Goal: Task Accomplishment & Management: Manage account settings

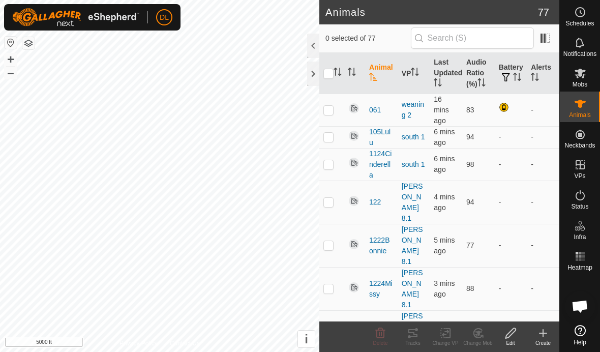
scroll to position [2080, 0]
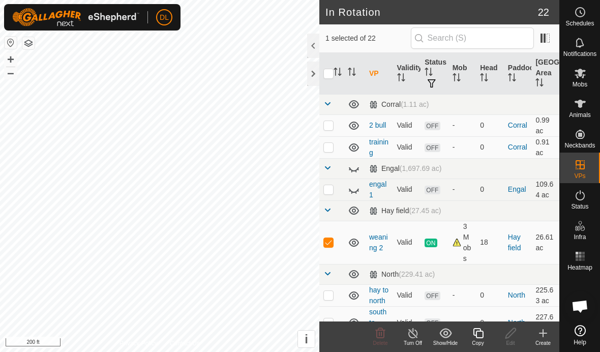
click at [479, 338] on icon at bounding box center [478, 333] width 10 height 10
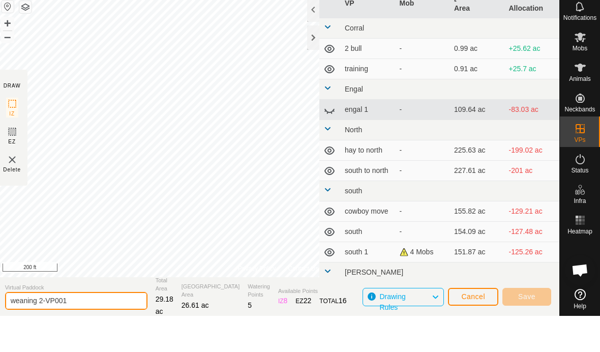
drag, startPoint x: 76, startPoint y: 337, endPoint x: 38, endPoint y: 335, distance: 37.7
click at [38, 335] on html "DL Schedules Notifications Mobs Animals Neckbands VPs Status Infra Heatmap Help…" at bounding box center [300, 176] width 600 height 352
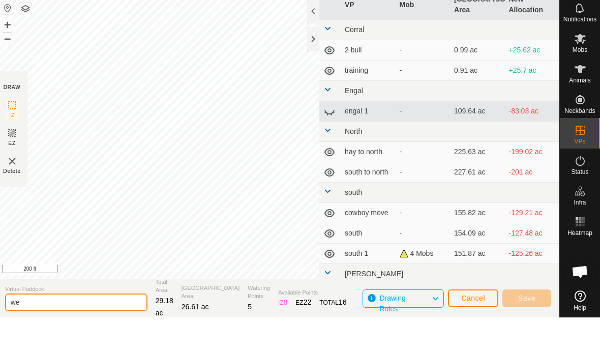
type input "w"
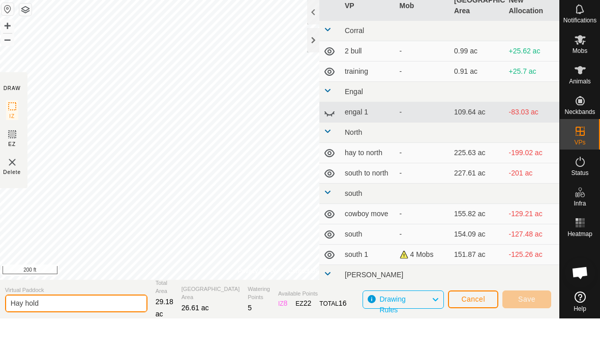
type input "Hay hold"
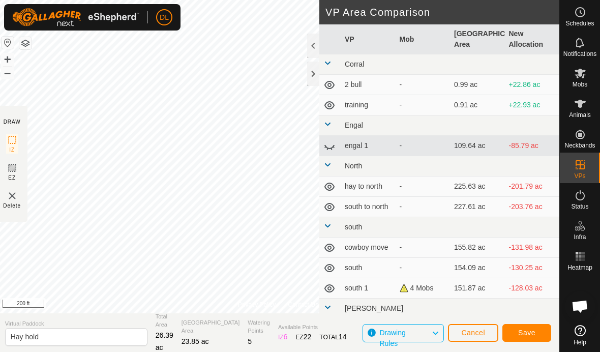
click at [529, 332] on span "Save" at bounding box center [526, 333] width 17 height 8
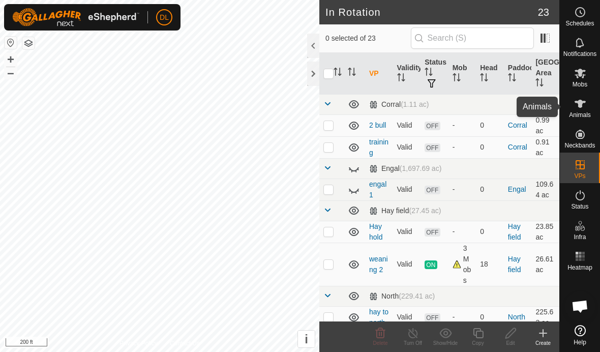
click at [586, 108] on es-animals-svg-icon at bounding box center [580, 104] width 18 height 16
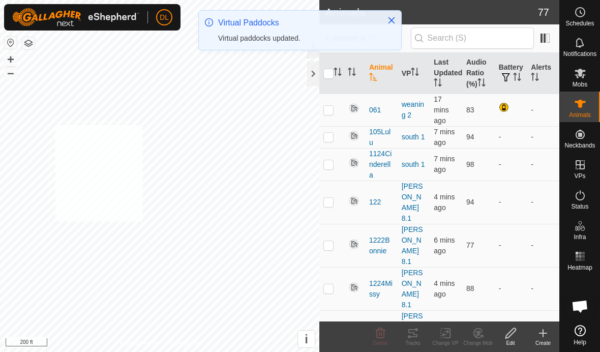
checkbox input "true"
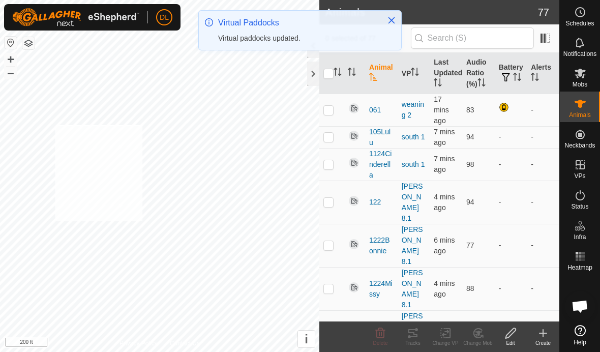
checkbox input "true"
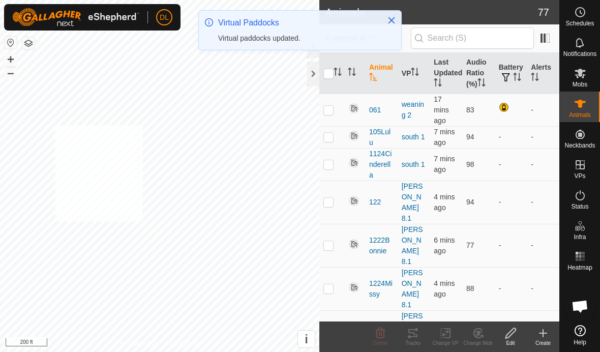
checkbox input "true"
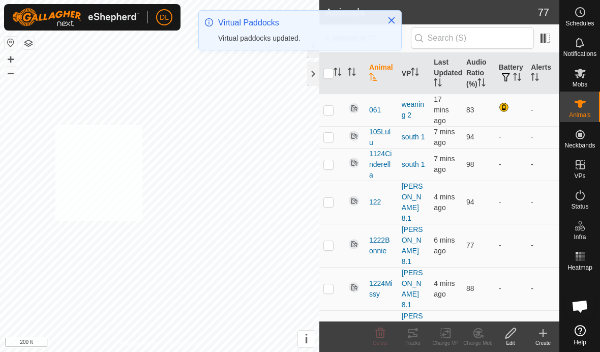
checkbox input "true"
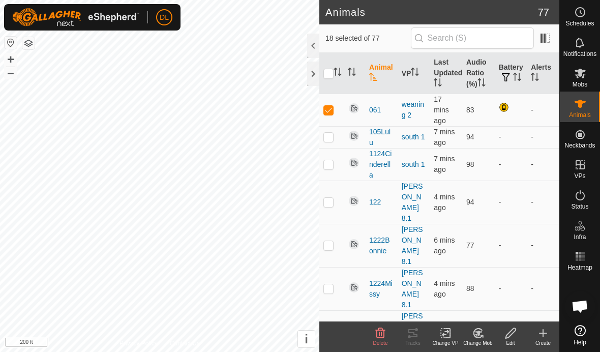
click at [447, 336] on icon at bounding box center [445, 333] width 13 height 12
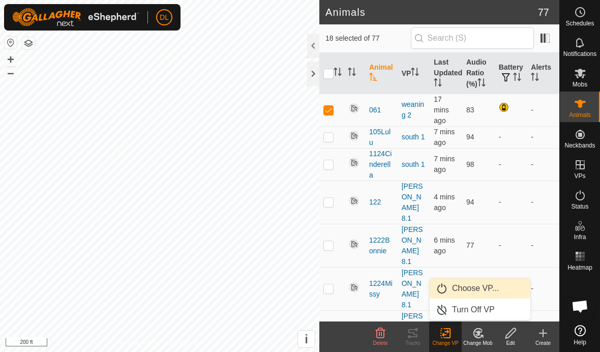
click at [456, 294] on link "Choose VP..." at bounding box center [480, 288] width 101 height 20
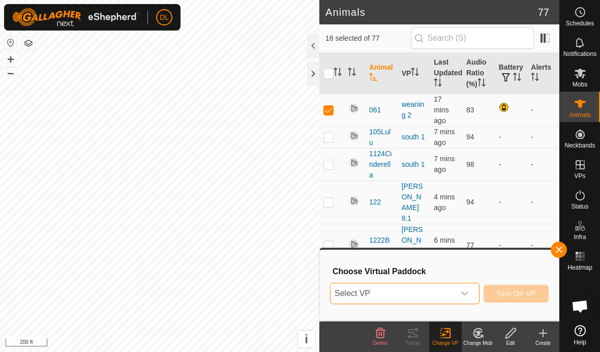
click at [427, 292] on span "Select VP" at bounding box center [393, 293] width 124 height 20
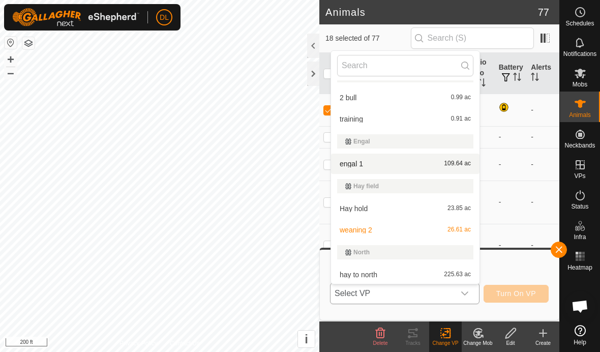
scroll to position [22, 0]
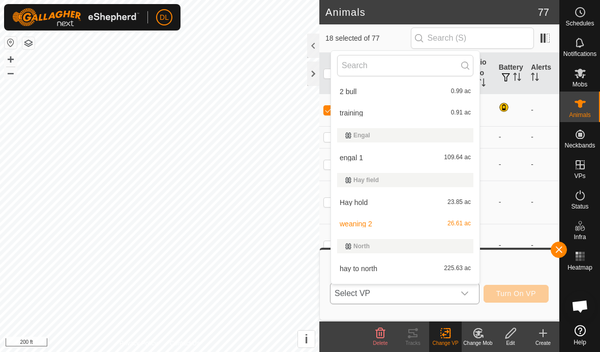
click at [368, 203] on li "Hay hold 23.85 ac" at bounding box center [405, 202] width 149 height 20
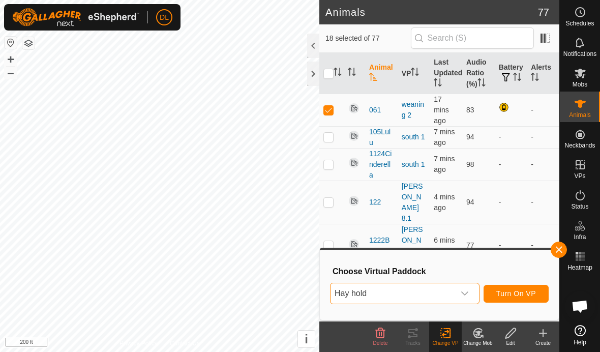
click at [506, 294] on span "Turn On VP" at bounding box center [516, 293] width 40 height 8
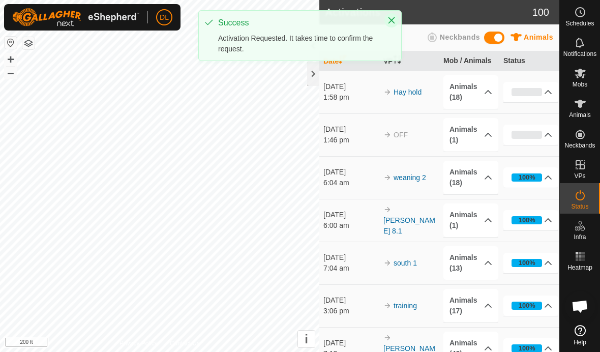
click at [391, 21] on icon "Close" at bounding box center [392, 20] width 7 height 7
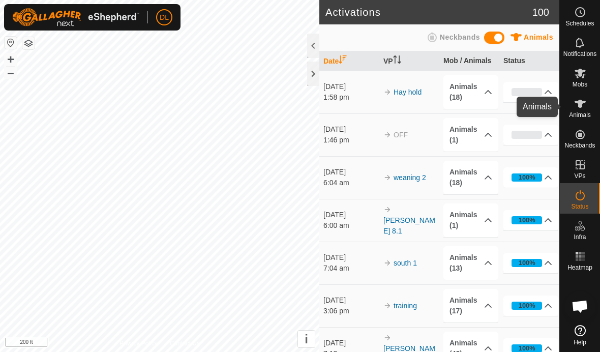
drag, startPoint x: 584, startPoint y: 112, endPoint x: 567, endPoint y: 133, distance: 27.4
click at [584, 112] on span "Animals" at bounding box center [580, 115] width 22 height 6
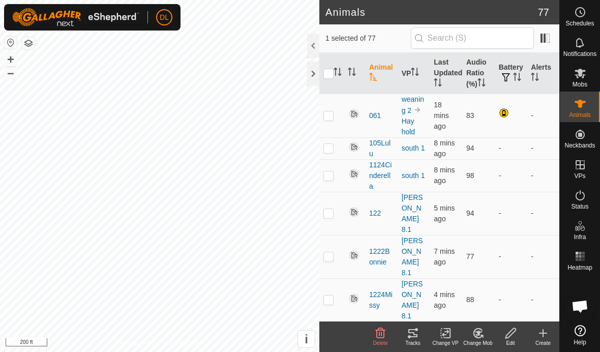
click at [412, 337] on icon at bounding box center [412, 333] width 9 height 8
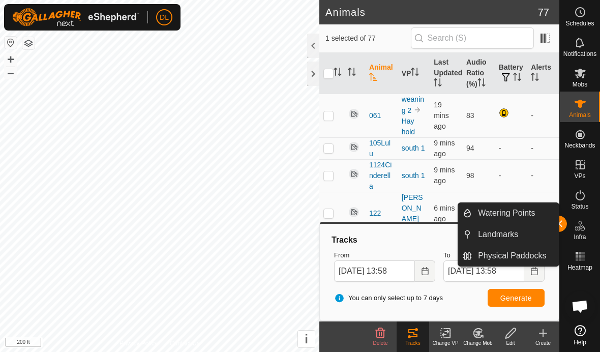
click at [559, 222] on div "Watering Points Landmarks Physical Paddocks" at bounding box center [509, 234] width 102 height 64
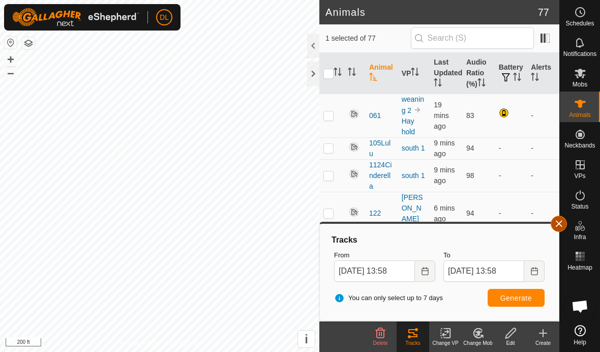
click at [562, 221] on button "button" at bounding box center [559, 224] width 16 height 16
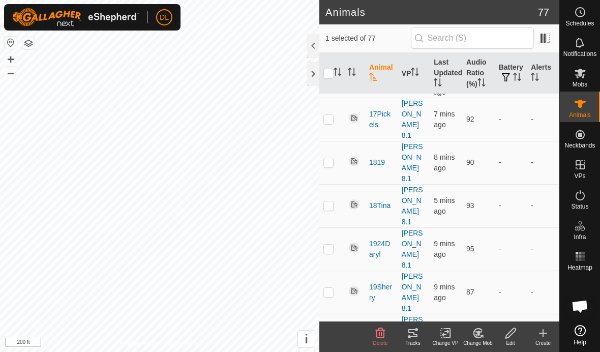
scroll to position [625, 0]
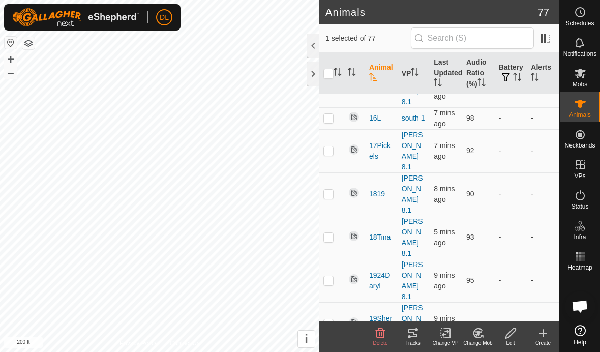
checkbox input "false"
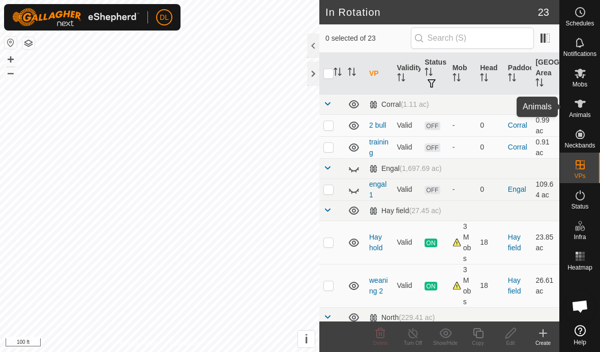
click at [583, 110] on es-animals-svg-icon at bounding box center [580, 104] width 18 height 16
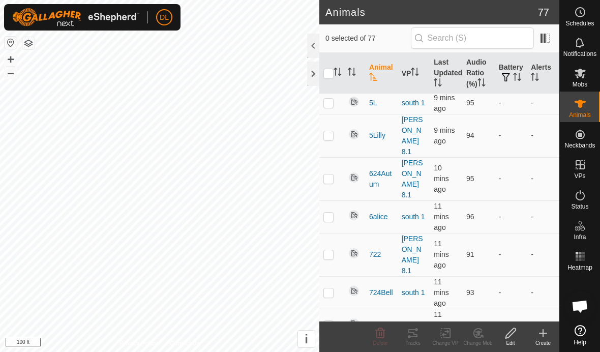
scroll to position [2080, 0]
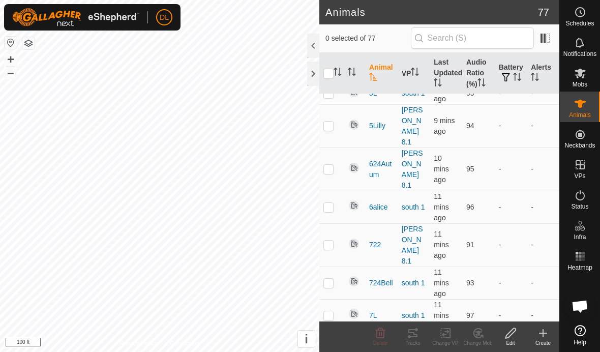
checkbox input "true"
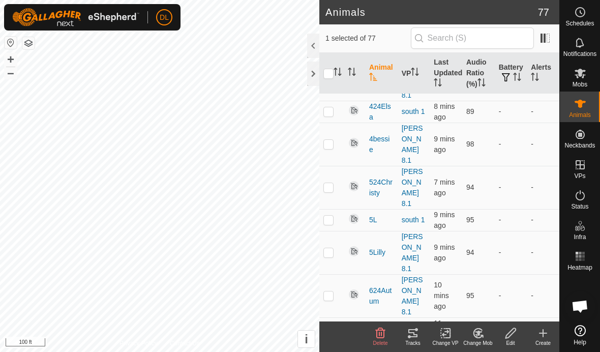
scroll to position [1954, 0]
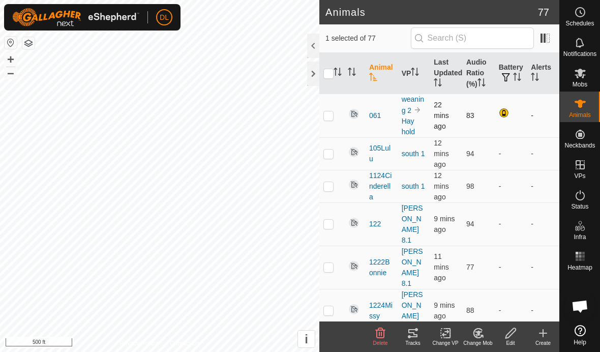
checkbox input "true"
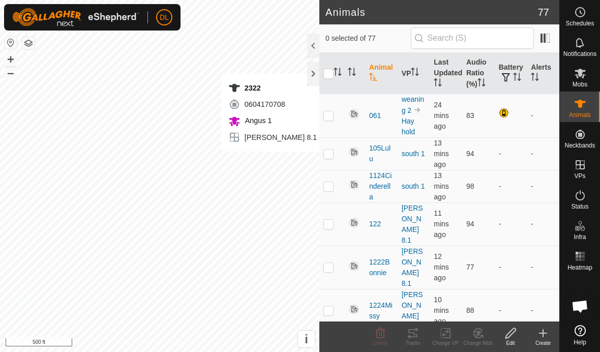
checkbox input "true"
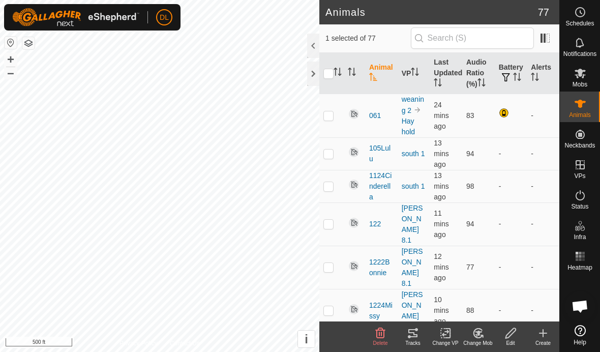
click at [417, 337] on icon at bounding box center [412, 333] width 9 height 8
click at [413, 336] on icon at bounding box center [413, 333] width 12 height 12
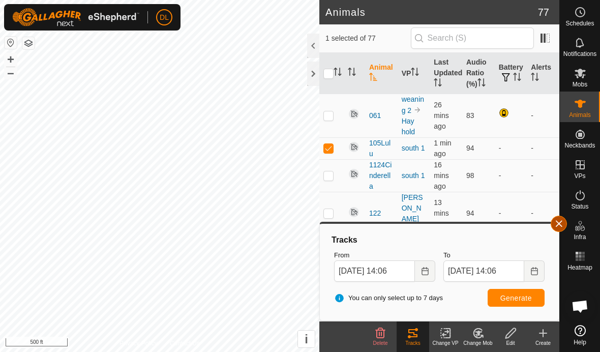
click at [555, 228] on button "button" at bounding box center [559, 224] width 16 height 16
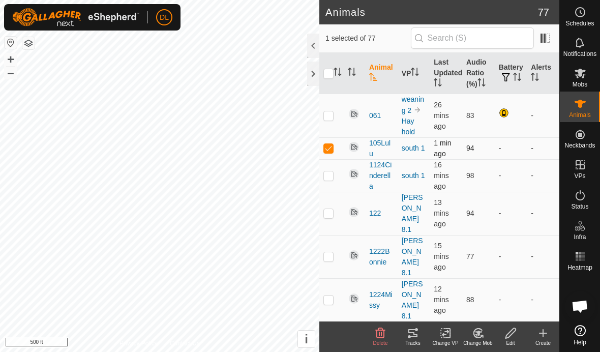
click at [329, 146] on p-checkbox at bounding box center [328, 148] width 10 height 8
checkbox input "false"
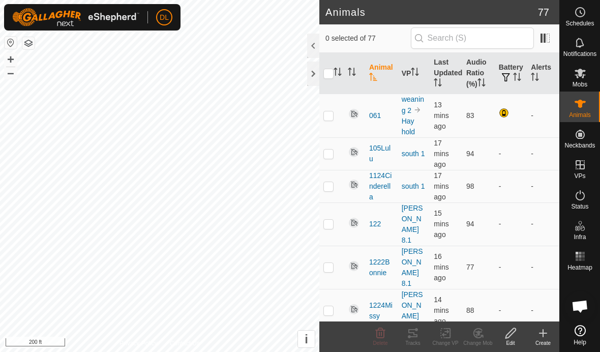
scroll to position [2080, 0]
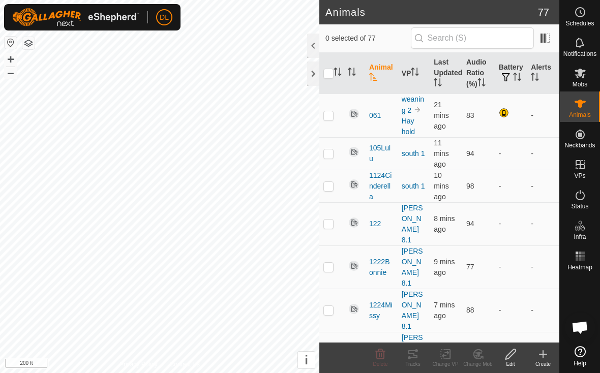
scroll to position [1848, 0]
